Goal: Communication & Community: Share content

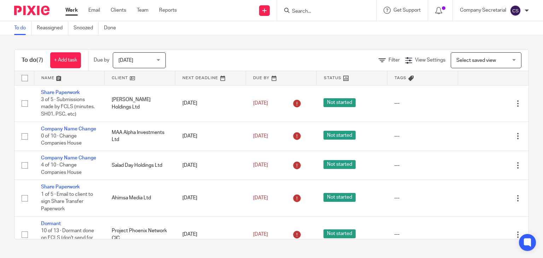
scroll to position [92, 0]
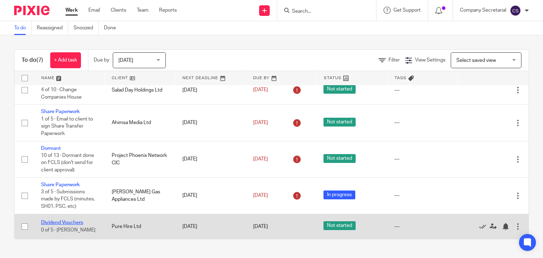
click at [65, 222] on link "Dividend Vouchers" at bounding box center [62, 222] width 42 height 5
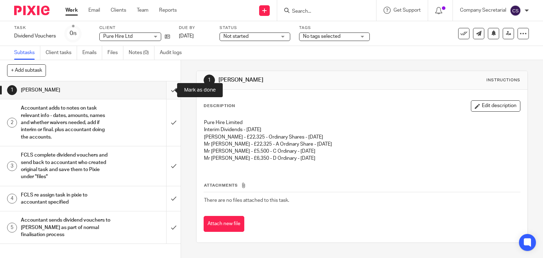
click at [166, 91] on input "submit" at bounding box center [90, 90] width 181 height 18
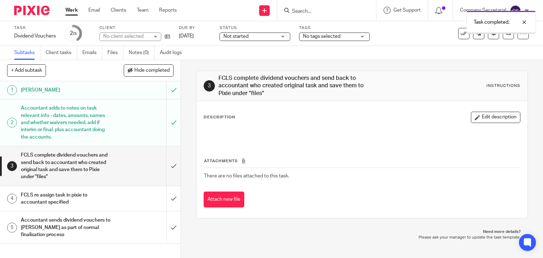
click at [165, 166] on input "submit" at bounding box center [90, 165] width 181 height 39
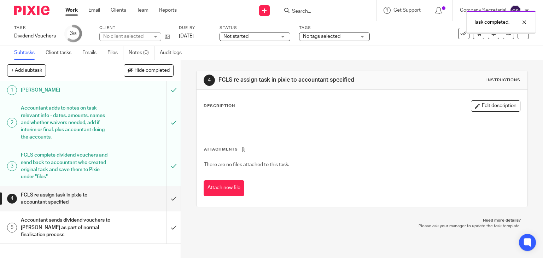
click at [166, 194] on input "submit" at bounding box center [90, 198] width 181 height 25
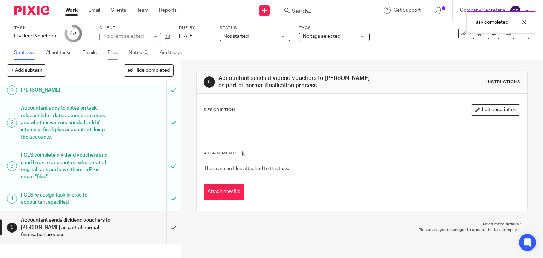
click at [114, 56] on link "Files" at bounding box center [116, 53] width 16 height 14
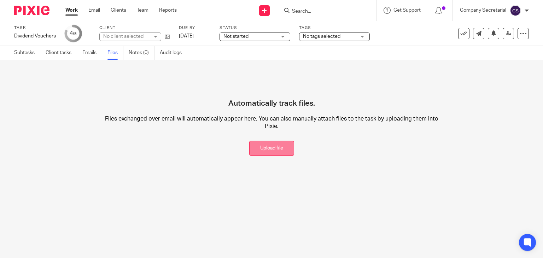
click at [249, 146] on button "Upload file" at bounding box center [271, 148] width 45 height 15
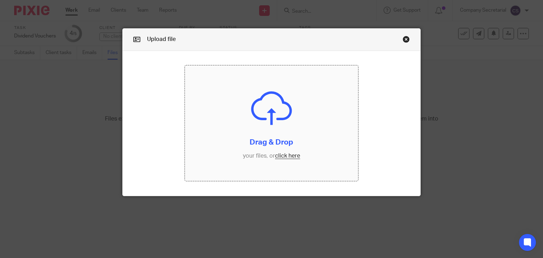
click at [272, 155] on input "file" at bounding box center [271, 123] width 173 height 116
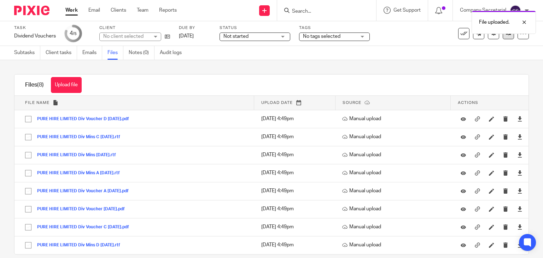
click at [503, 39] on link at bounding box center [508, 33] width 11 height 11
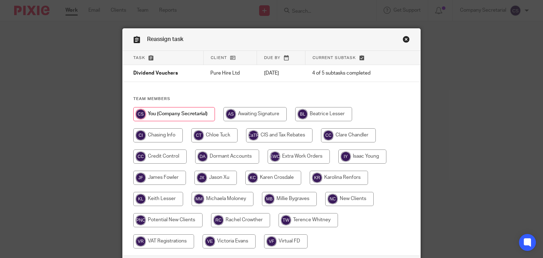
click at [282, 175] on input "radio" at bounding box center [274, 178] width 56 height 14
radio input "true"
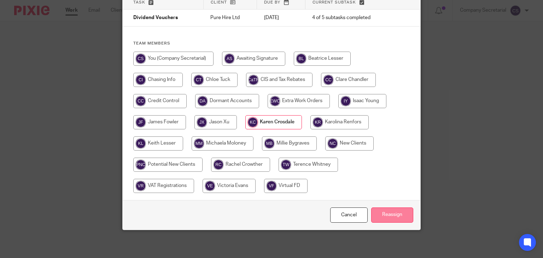
click at [381, 208] on input "Reassign" at bounding box center [393, 215] width 42 height 15
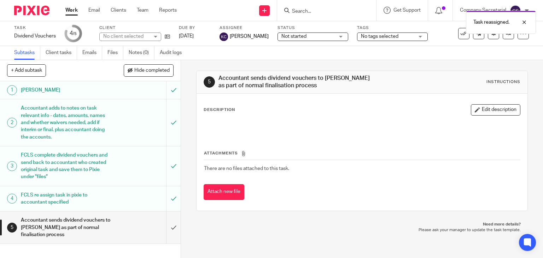
click at [40, 13] on img at bounding box center [31, 11] width 35 height 10
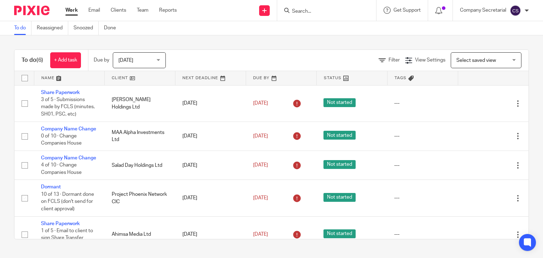
scroll to position [67, 0]
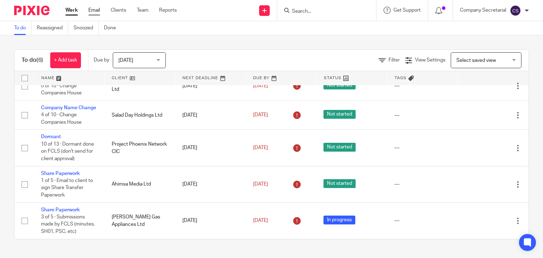
click at [93, 8] on link "Email" at bounding box center [94, 10] width 12 height 7
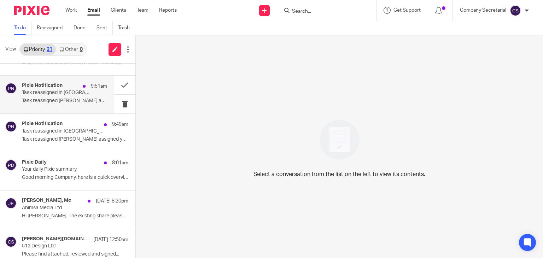
scroll to position [103, 0]
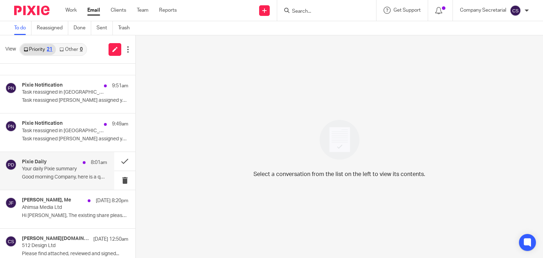
click at [70, 173] on div "Pixie Daily 8:01am Your daily Pixie summary Good morning Company, here is a qui…" at bounding box center [64, 171] width 85 height 24
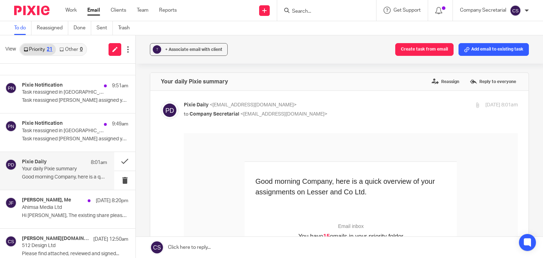
scroll to position [0, 0]
click at [117, 157] on button at bounding box center [124, 161] width 21 height 19
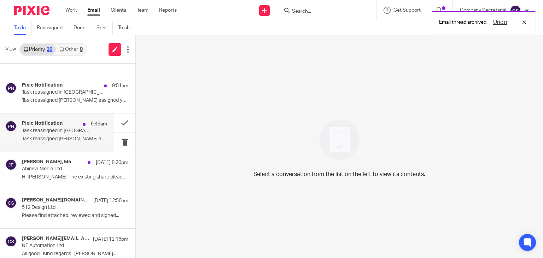
click at [70, 138] on p "Task reassigned Michaela Moloney assigned you..." at bounding box center [64, 139] width 85 height 6
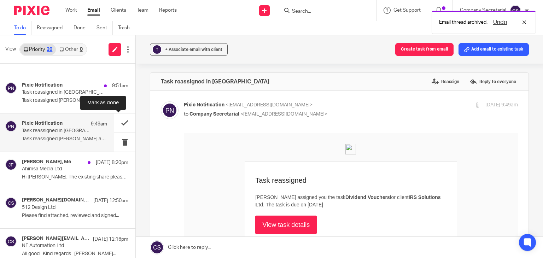
click at [117, 122] on button at bounding box center [124, 123] width 21 height 19
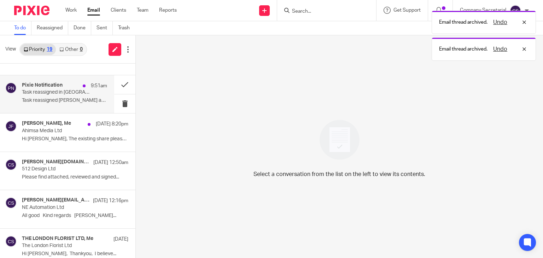
click at [74, 97] on div "Pixie Notification 9:51am Task reassigned in Pixie Task reassigned Jason Xu ass…" at bounding box center [64, 94] width 85 height 24
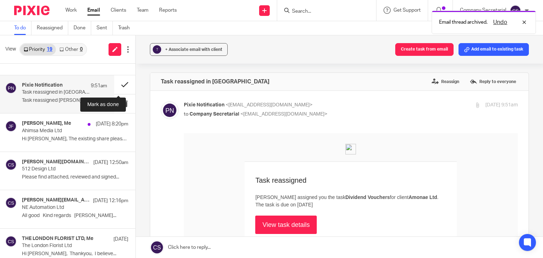
click at [115, 83] on button at bounding box center [124, 84] width 21 height 19
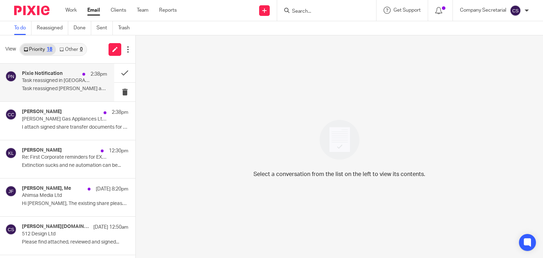
click at [82, 90] on p "Task reassigned Clare Chandler assigned you..." at bounding box center [64, 89] width 85 height 6
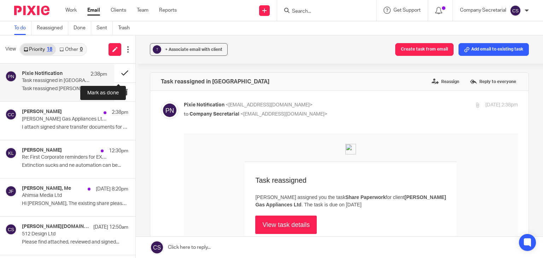
click at [114, 70] on button at bounding box center [124, 73] width 21 height 19
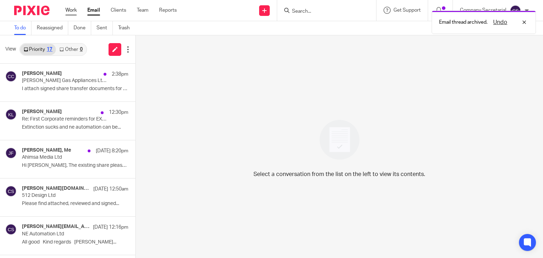
click at [73, 11] on link "Work" at bounding box center [70, 10] width 11 height 7
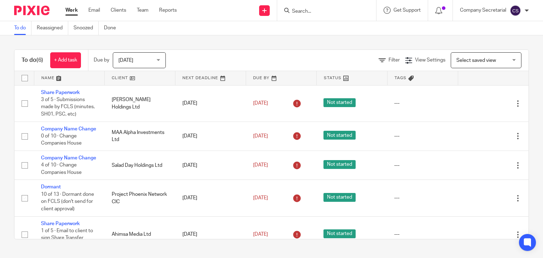
click at [150, 61] on span "[DATE]" at bounding box center [138, 60] width 38 height 15
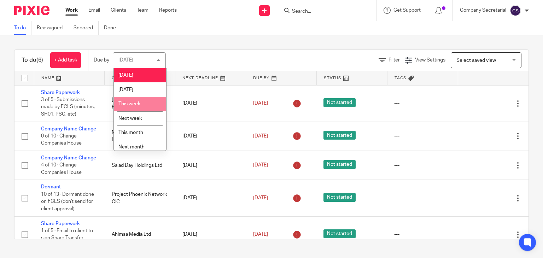
scroll to position [19, 0]
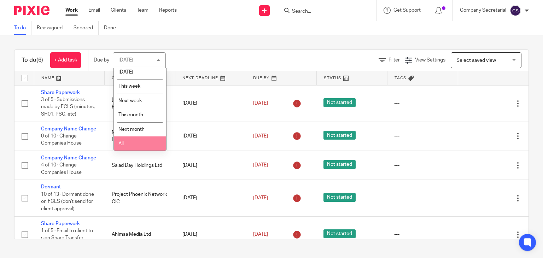
click at [134, 138] on li "All" at bounding box center [140, 144] width 52 height 15
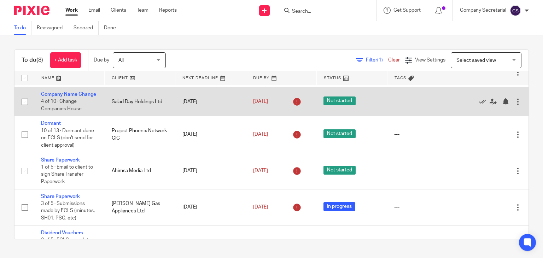
scroll to position [64, 0]
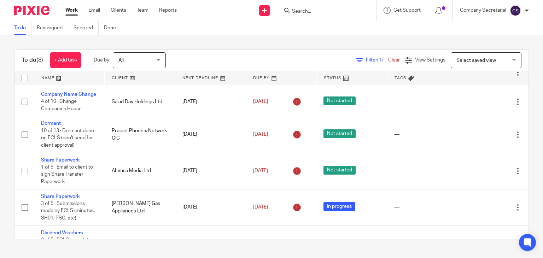
click at [139, 60] on span "All" at bounding box center [138, 60] width 38 height 15
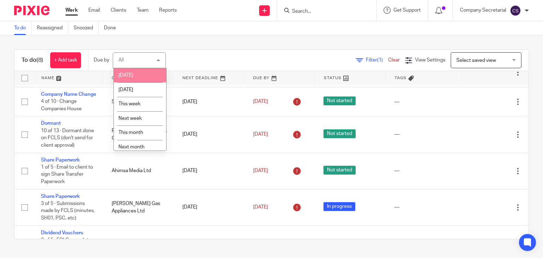
click at [142, 74] on li "Today" at bounding box center [140, 75] width 52 height 15
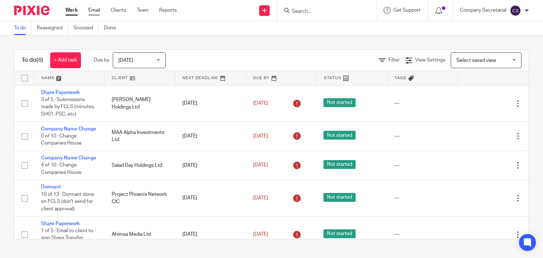
click at [92, 8] on link "Email" at bounding box center [94, 10] width 12 height 7
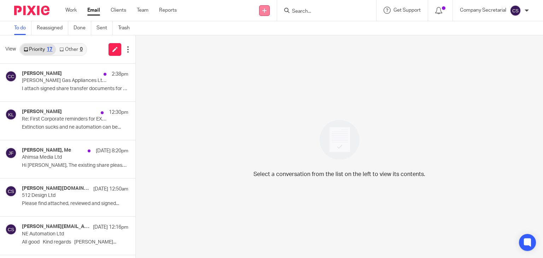
click at [263, 11] on icon at bounding box center [265, 10] width 4 height 4
click at [258, 32] on link "Send new email" at bounding box center [264, 33] width 44 height 10
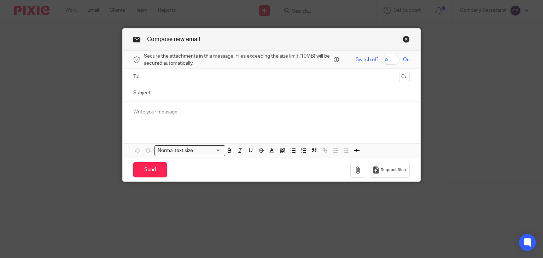
click at [231, 76] on input "text" at bounding box center [271, 77] width 250 height 8
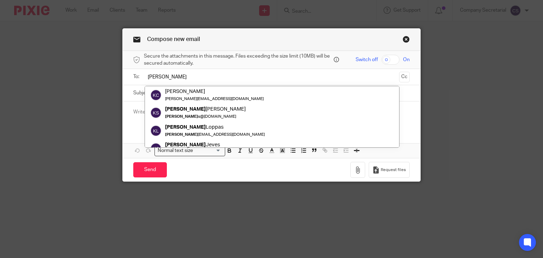
type input "[PERSON_NAME]"
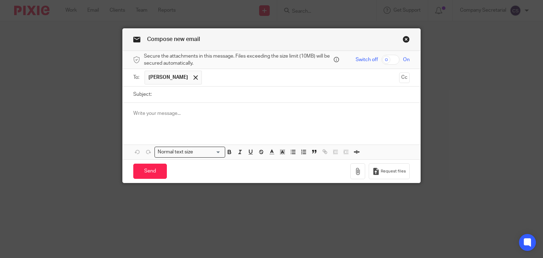
click at [226, 94] on input "Subject:" at bounding box center [282, 95] width 255 height 16
paste input "PURE HIRE LIMITED"
type input "PURE HIRE LIMITED Dividend"
click at [221, 115] on p at bounding box center [271, 113] width 277 height 7
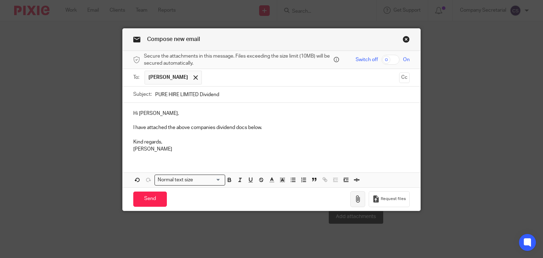
click at [357, 196] on icon "button" at bounding box center [358, 199] width 7 height 7
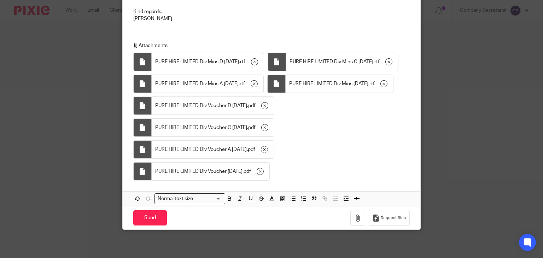
scroll to position [162, 0]
click at [157, 226] on input "Send" at bounding box center [150, 218] width 34 height 15
